Goal: Task Accomplishment & Management: Manage account settings

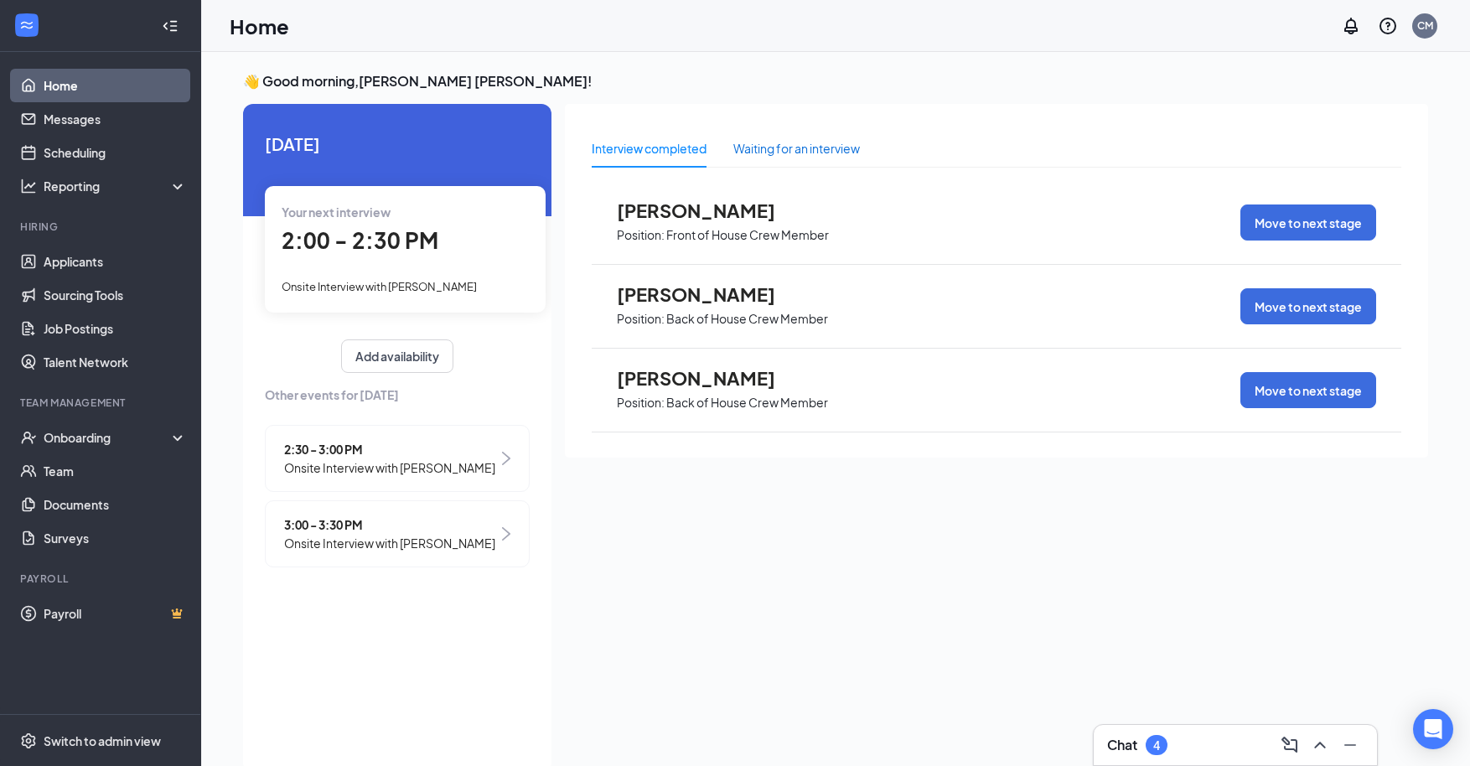
drag, startPoint x: 769, startPoint y: 145, endPoint x: 770, endPoint y: 155, distance: 10.1
click at [770, 155] on div "Waiting for an interview" at bounding box center [796, 148] width 127 height 18
click at [985, 469] on div "Show more" at bounding box center [997, 470] width 64 height 17
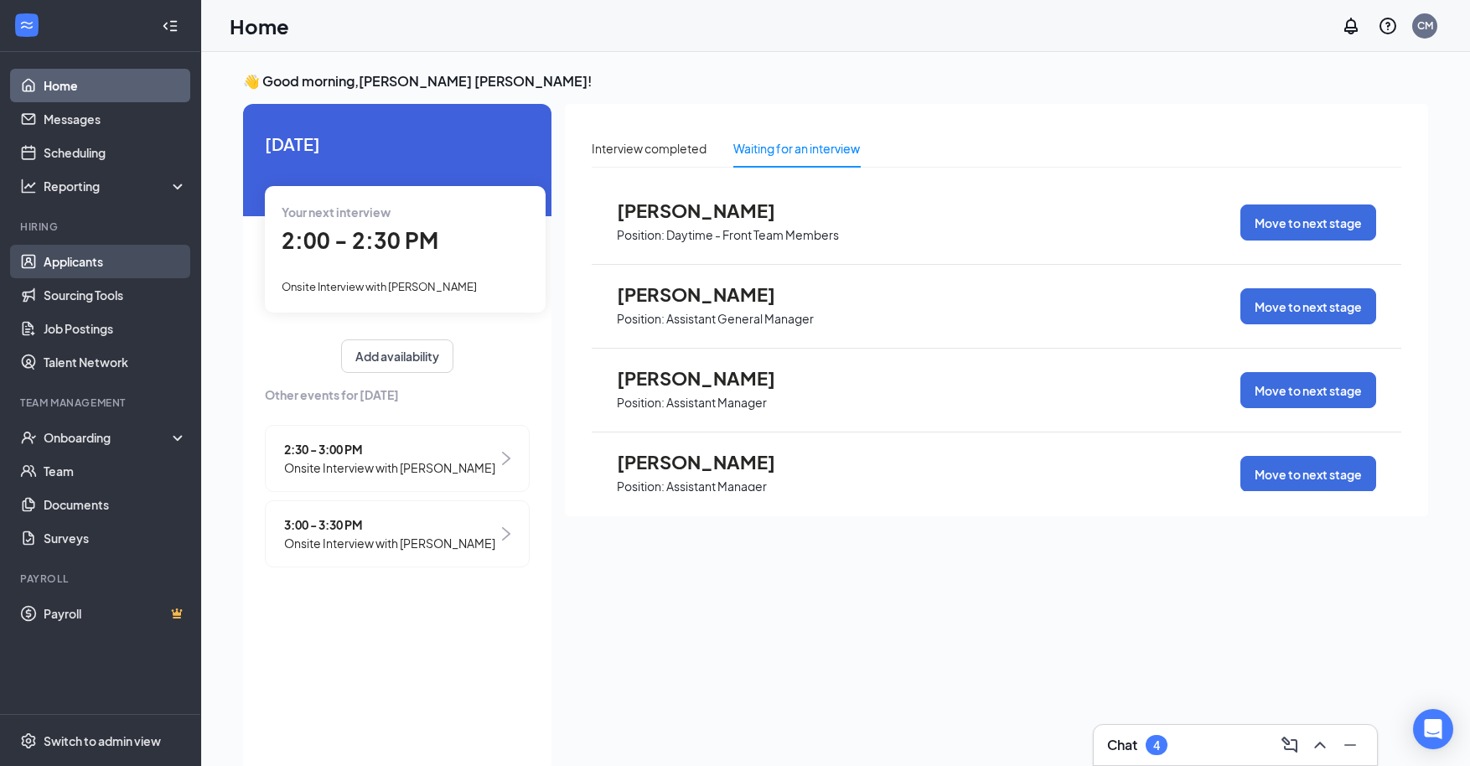
click at [80, 265] on link "Applicants" at bounding box center [115, 262] width 143 height 34
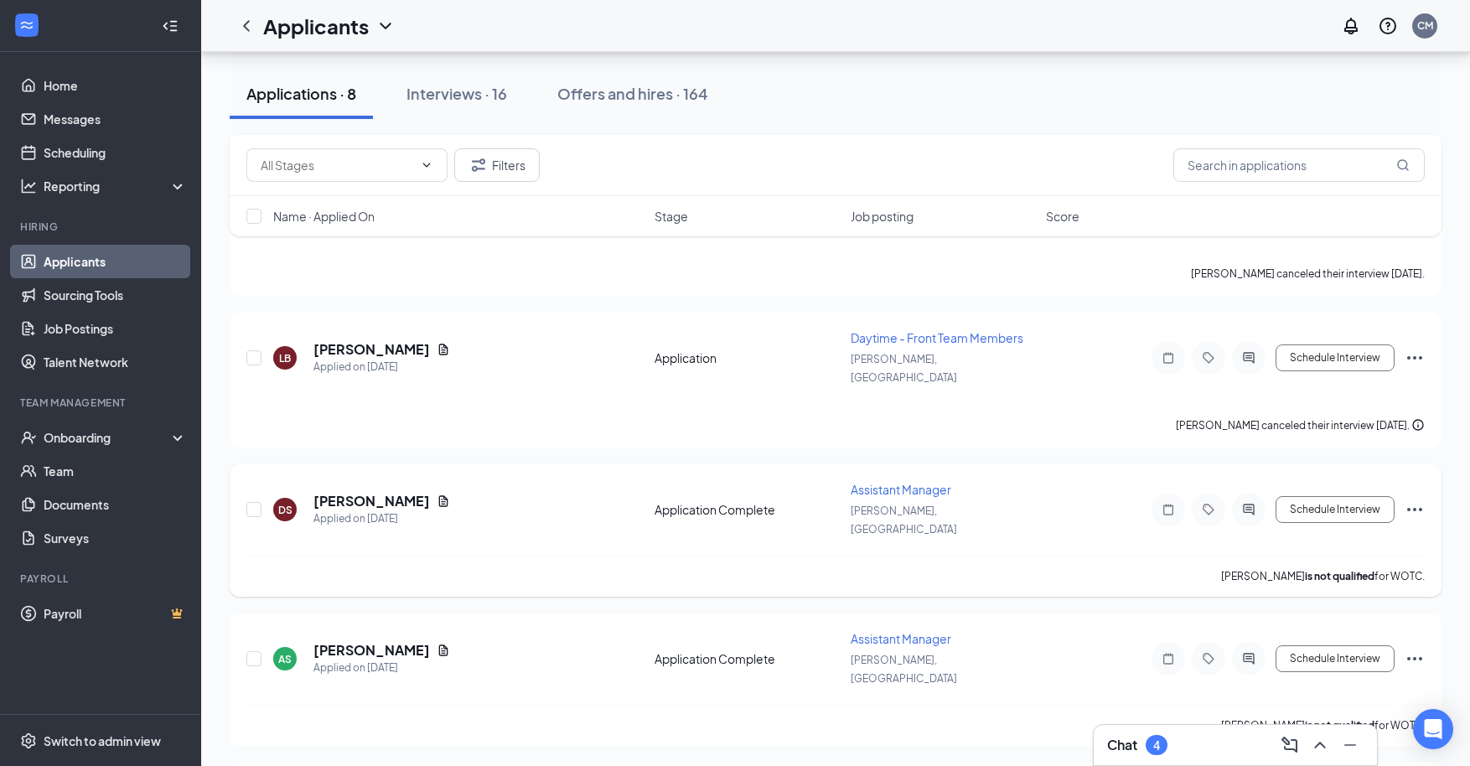
scroll to position [613, 0]
click at [1241, 168] on input "text" at bounding box center [1298, 165] width 251 height 34
type input "lilli"
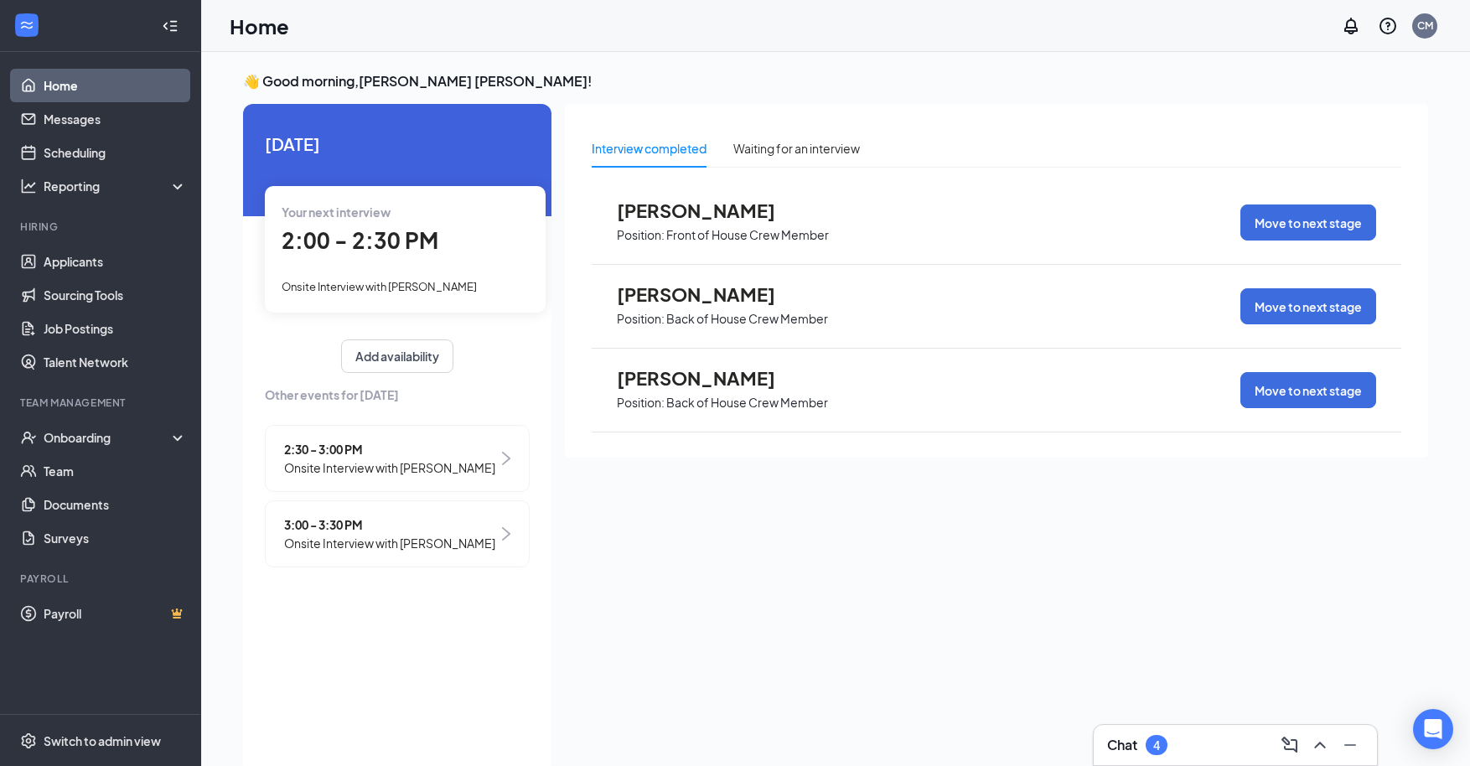
click at [782, 552] on div "Interview completed Waiting for an interview [PERSON_NAME] Position: Front of H…" at bounding box center [996, 433] width 863 height 659
click at [93, 256] on link "Applicants" at bounding box center [115, 262] width 143 height 34
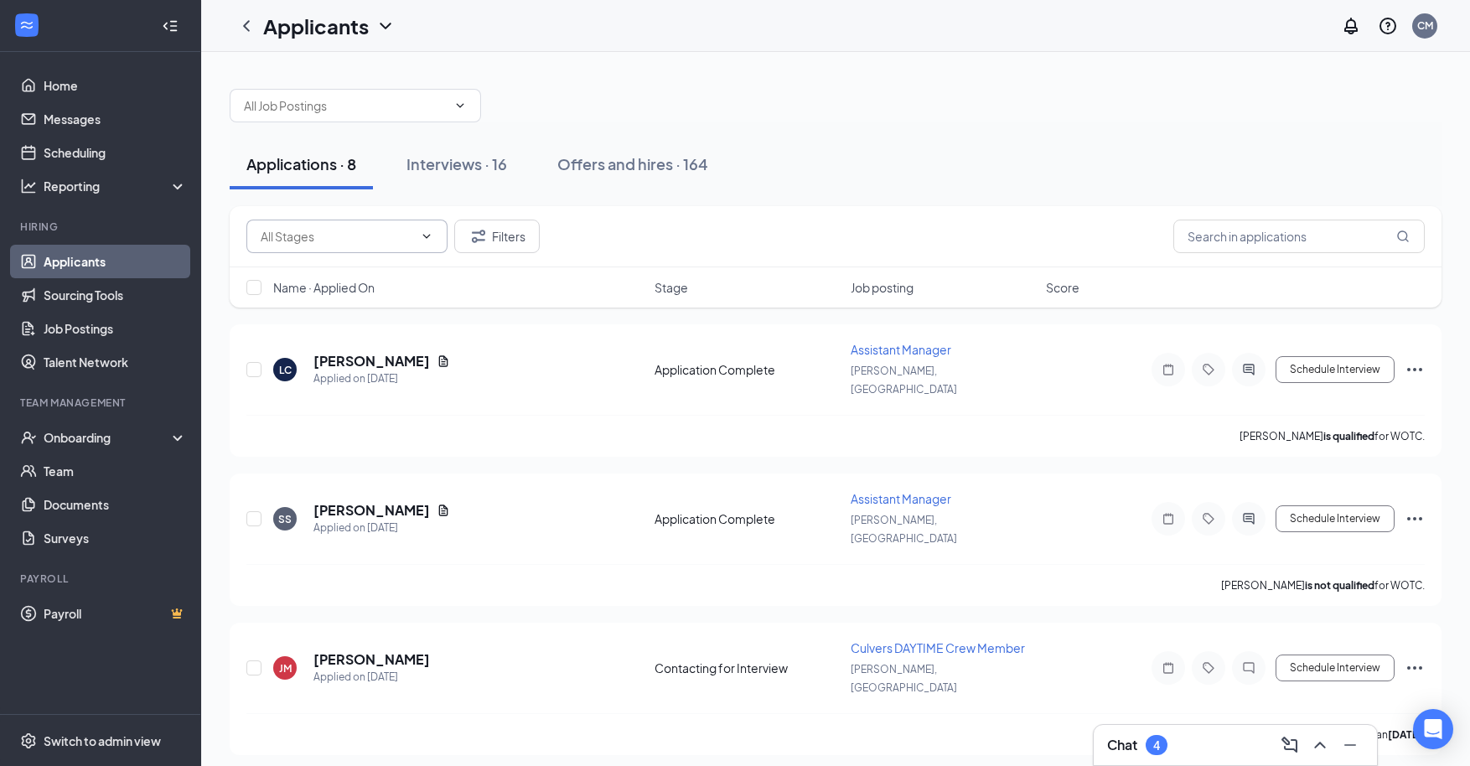
click at [305, 228] on input "text" at bounding box center [337, 236] width 153 height 18
click at [1213, 242] on input "text" at bounding box center [1298, 237] width 251 height 34
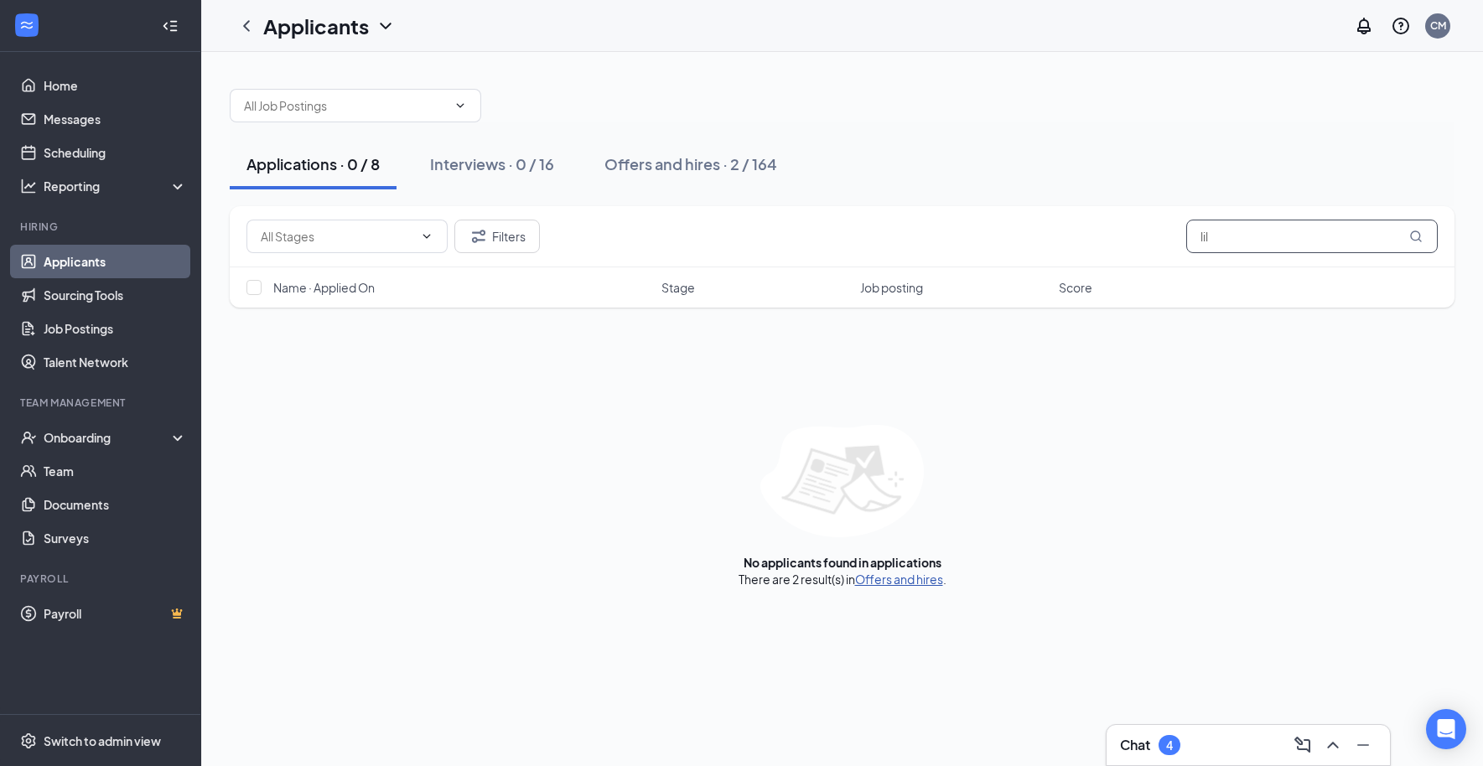
type input "lil"
click at [916, 584] on link "Offers and hires" at bounding box center [899, 579] width 88 height 15
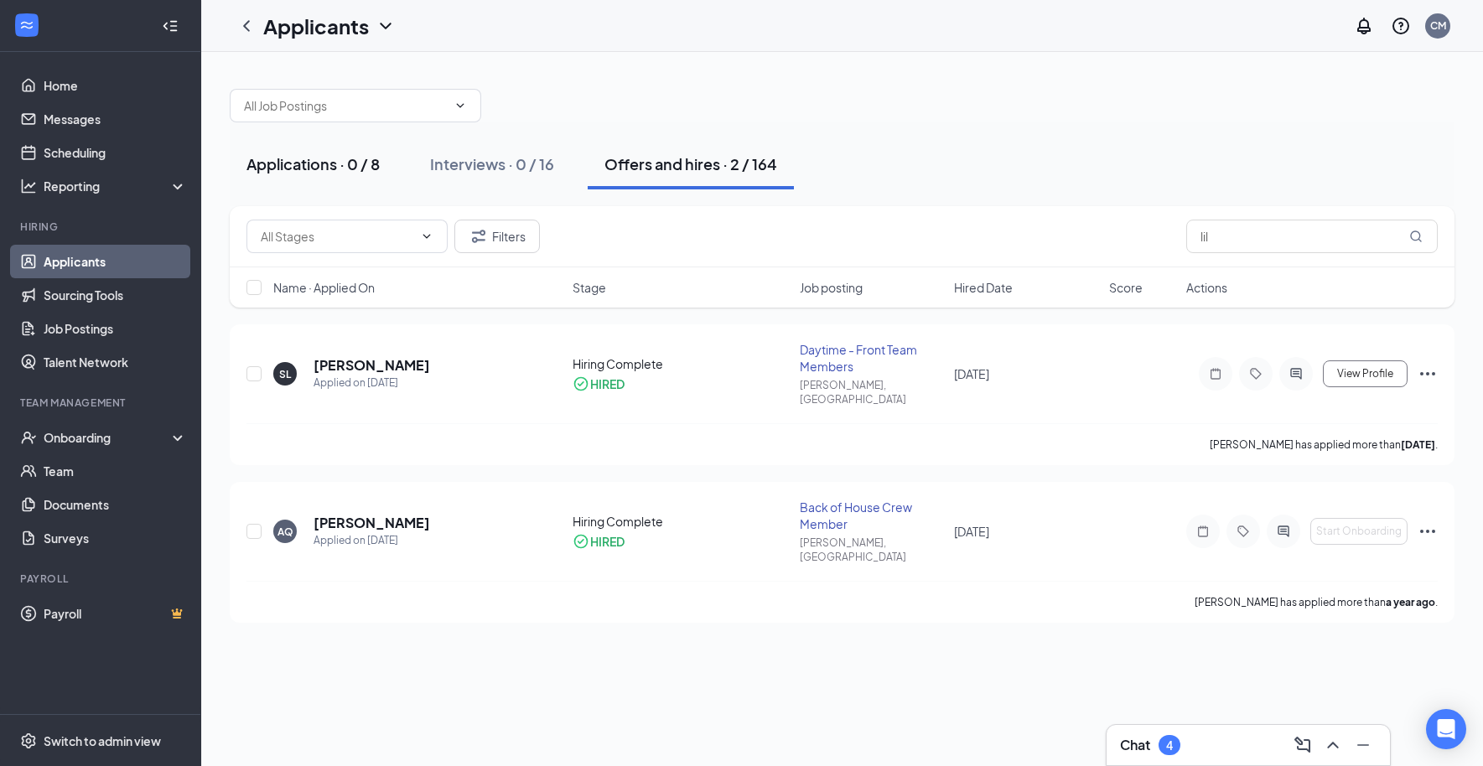
click at [350, 168] on div "Applications · 0 / 8" at bounding box center [312, 163] width 133 height 21
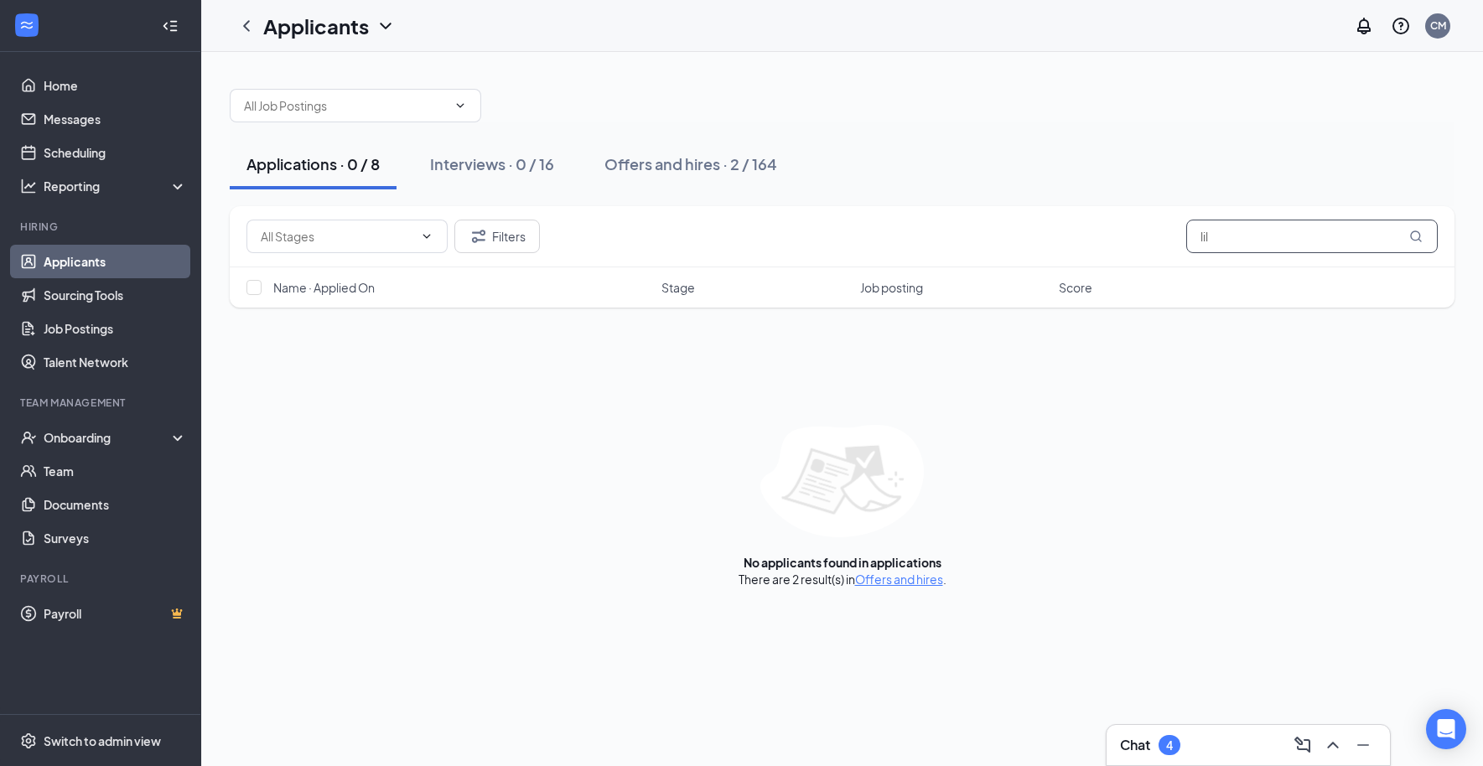
click at [1225, 230] on input "lil" at bounding box center [1311, 237] width 251 height 34
click at [1286, 238] on input "[PERSON_NAME]" at bounding box center [1311, 237] width 251 height 34
type input "[PERSON_NAME]"
click at [126, 443] on div "Onboarding" at bounding box center [108, 437] width 129 height 17
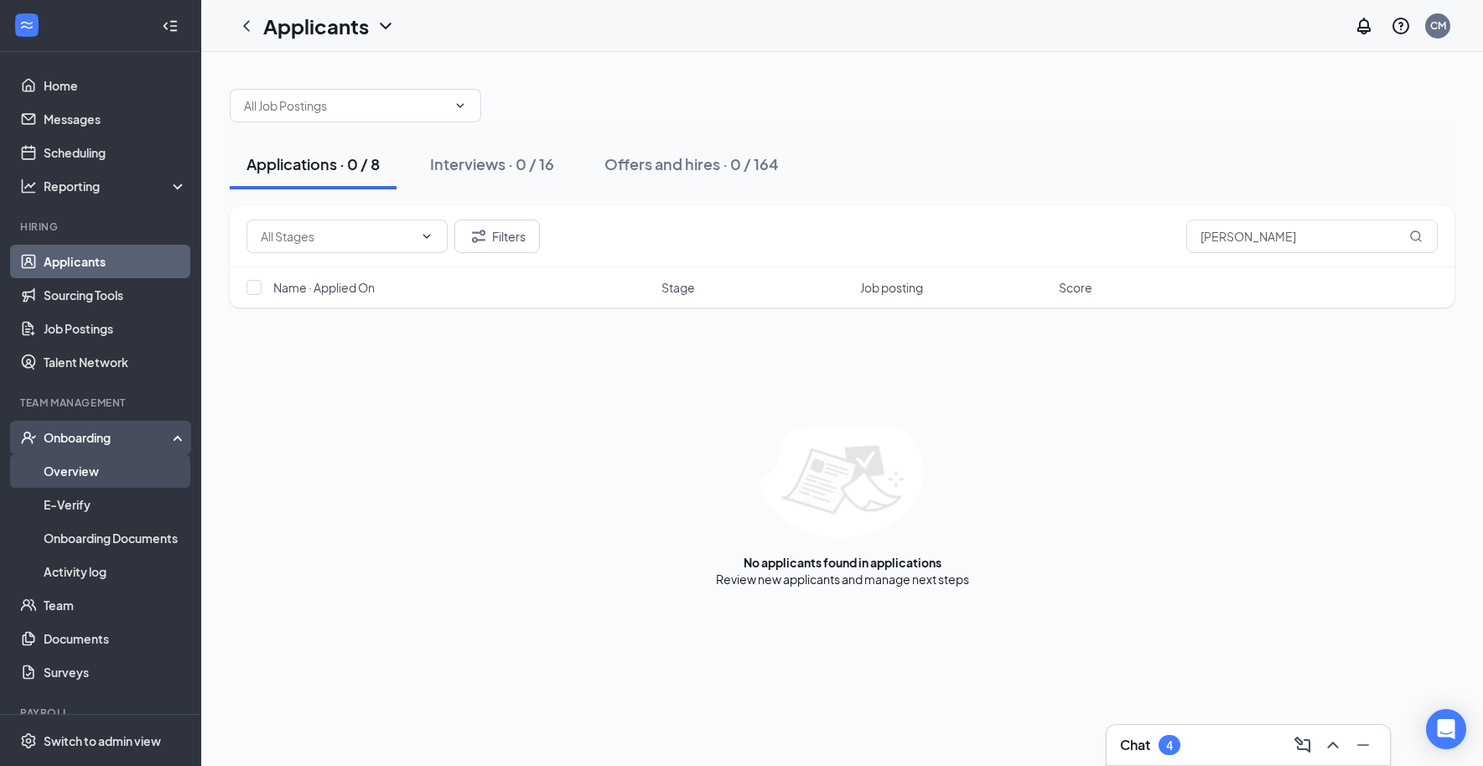
click at [122, 466] on link "Overview" at bounding box center [115, 471] width 143 height 34
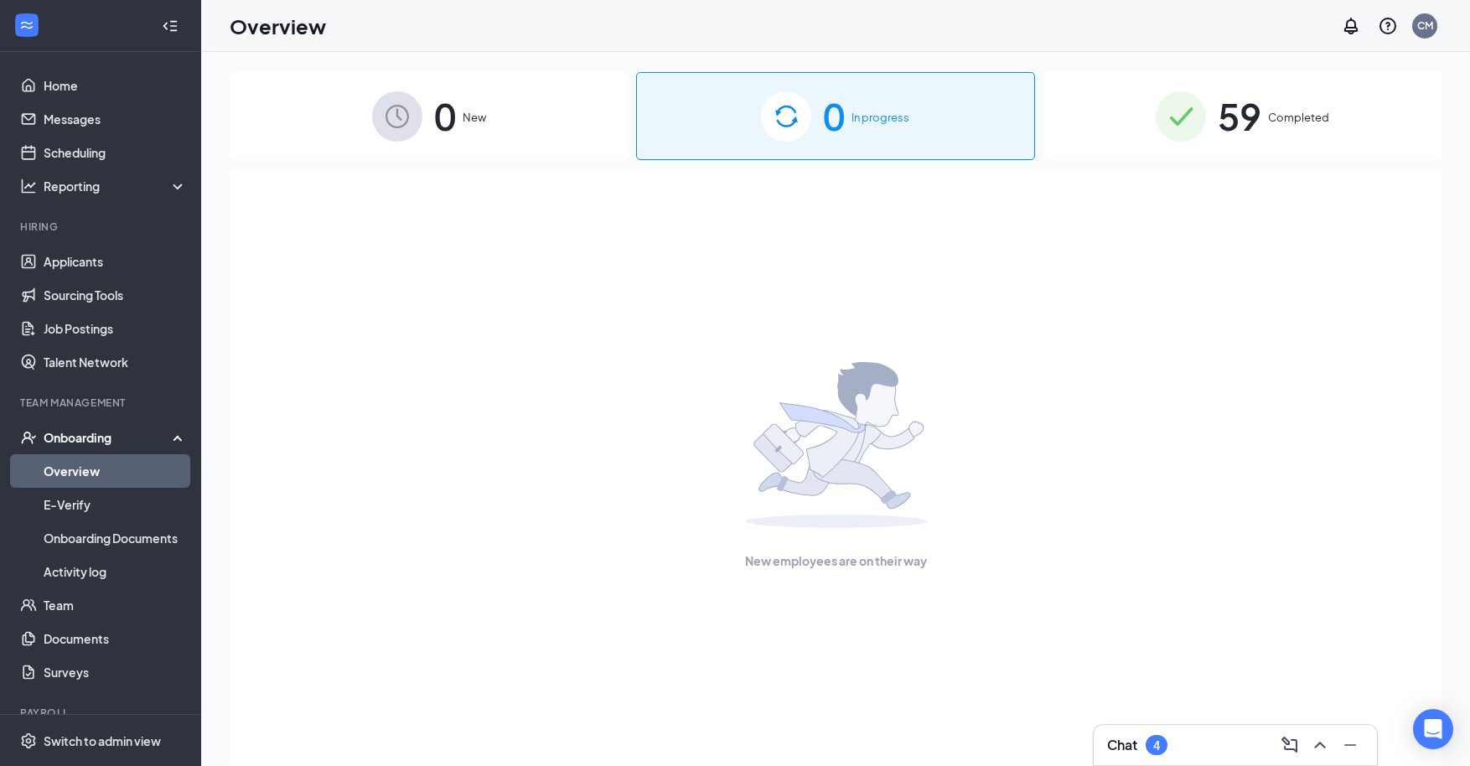
click at [1232, 111] on span "59" at bounding box center [1240, 116] width 44 height 58
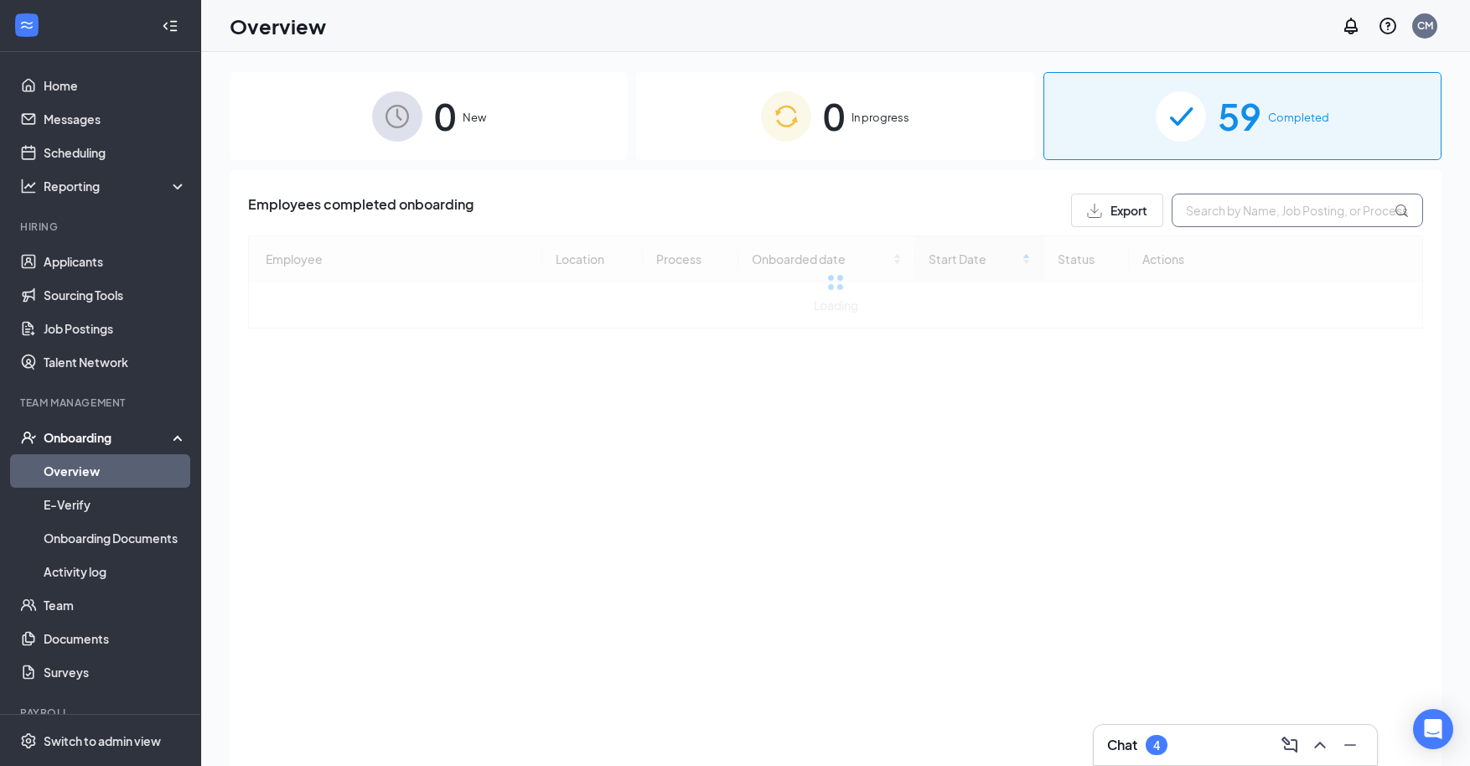
click at [1208, 208] on input "text" at bounding box center [1297, 211] width 251 height 34
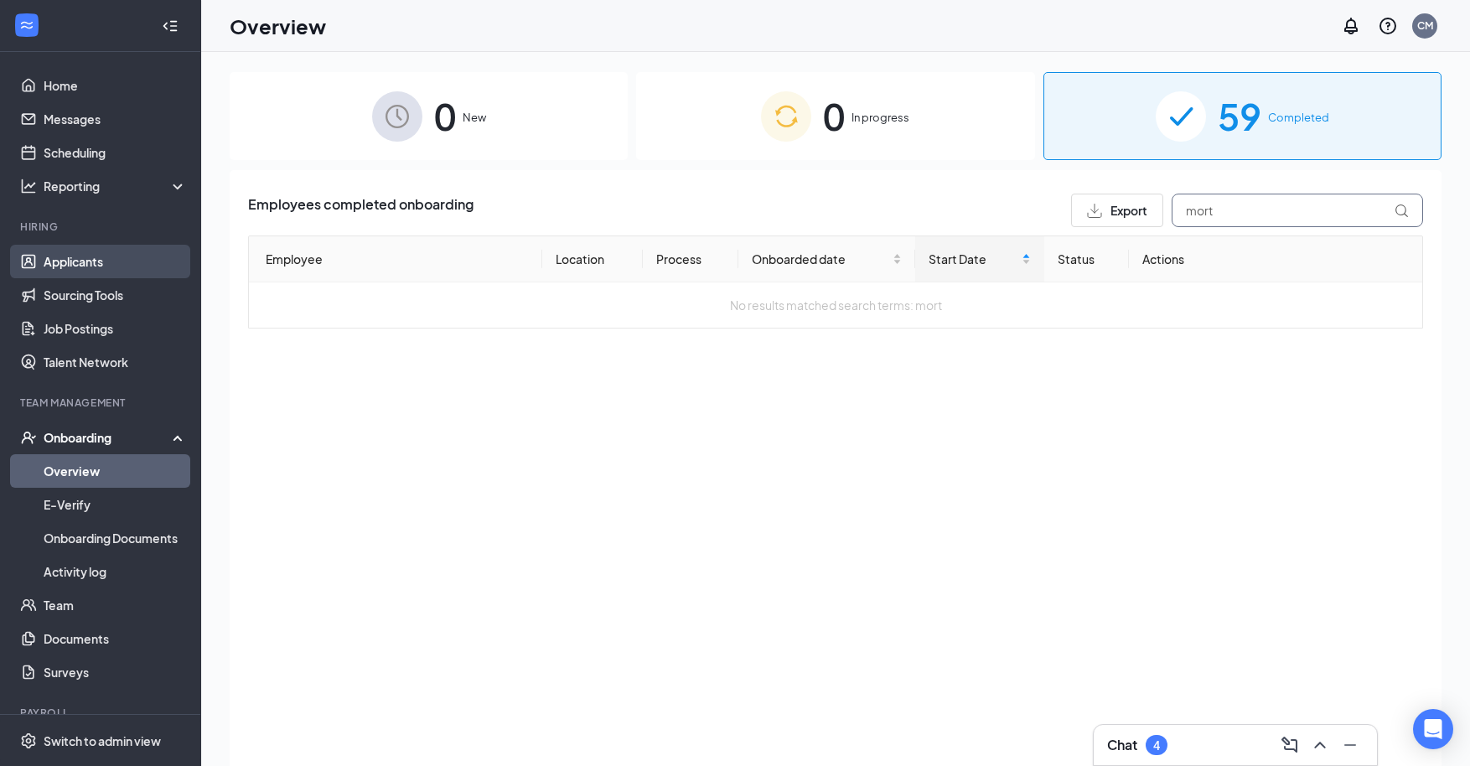
type input "mort"
click at [48, 253] on link "Applicants" at bounding box center [115, 262] width 143 height 34
